Goal: Information Seeking & Learning: Learn about a topic

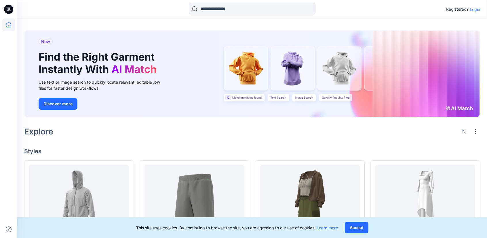
click at [476, 8] on p "Login" at bounding box center [475, 9] width 10 height 6
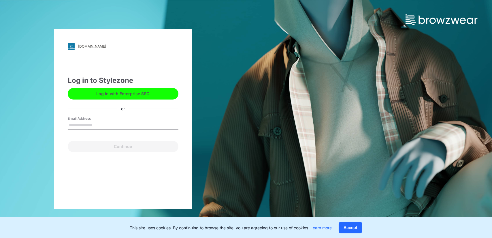
click at [92, 124] on input "Email Address" at bounding box center [123, 125] width 111 height 9
type input "**********"
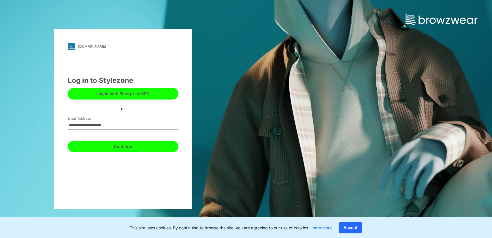
click at [126, 148] on button "Continue" at bounding box center [123, 147] width 111 height 12
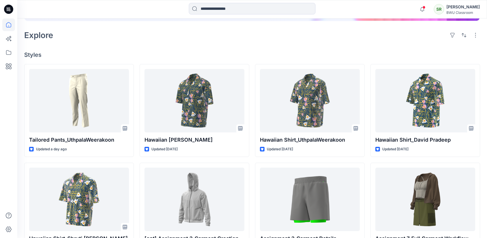
scroll to position [144, 0]
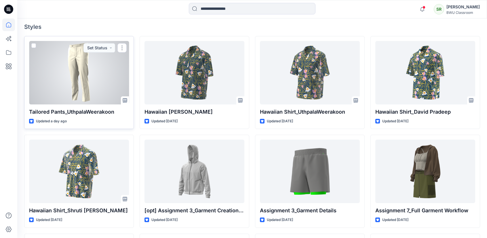
click at [87, 88] on div at bounding box center [79, 72] width 100 height 63
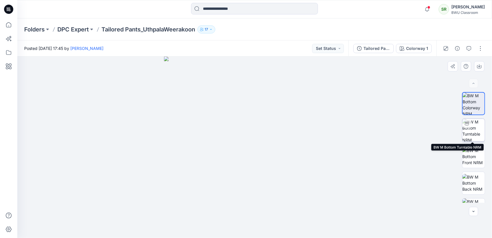
click at [476, 133] on img at bounding box center [473, 130] width 22 height 22
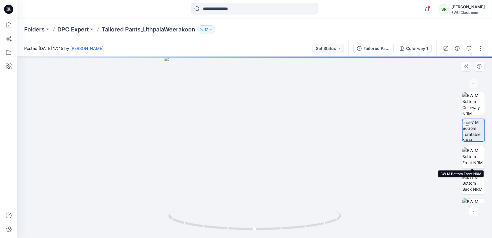
click at [476, 159] on img at bounding box center [473, 156] width 22 height 18
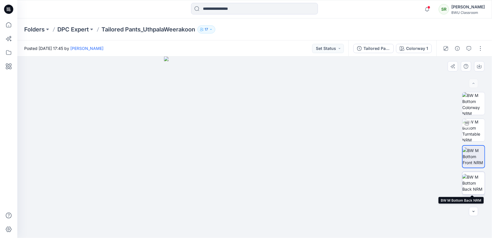
click at [474, 182] on img at bounding box center [473, 183] width 22 height 18
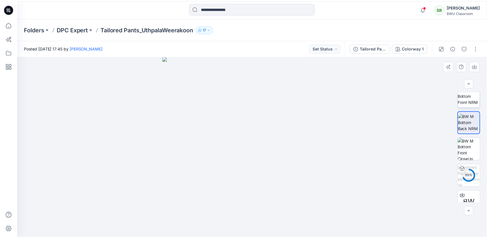
scroll to position [71, 0]
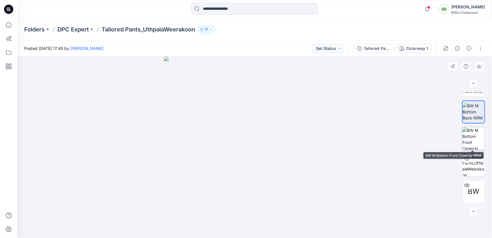
click at [475, 135] on img at bounding box center [473, 138] width 22 height 22
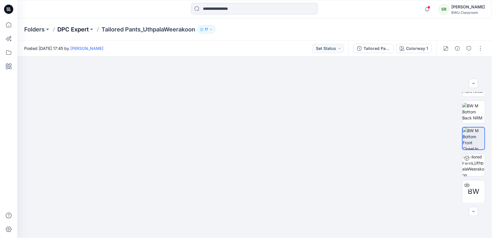
click at [81, 29] on p "DPC Expert" at bounding box center [72, 29] width 31 height 8
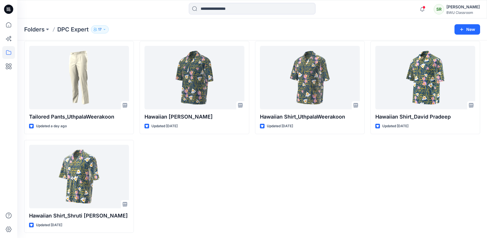
scroll to position [25, 0]
